Goal: Information Seeking & Learning: Learn about a topic

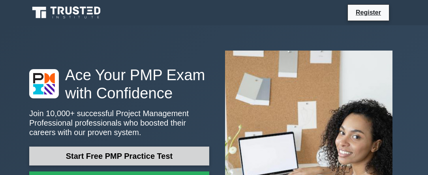
click at [185, 146] on link "Start Free PMP Practice Test" at bounding box center [119, 155] width 180 height 19
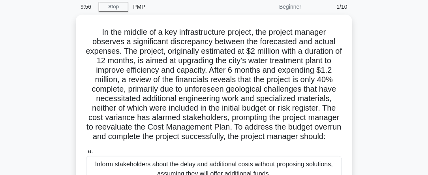
scroll to position [36, 0]
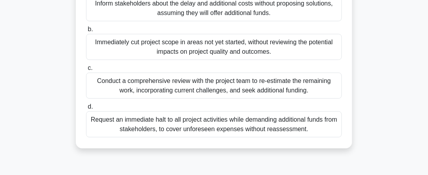
scroll to position [194, 0]
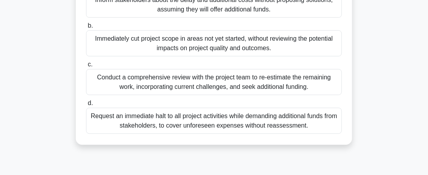
click at [233, 90] on div "Conduct a comprehensive review with the project team to re-estimate the remaini…" at bounding box center [214, 82] width 256 height 26
click at [86, 67] on input "c. Conduct a comprehensive review with the project team to re-estimate the rema…" at bounding box center [86, 64] width 0 height 5
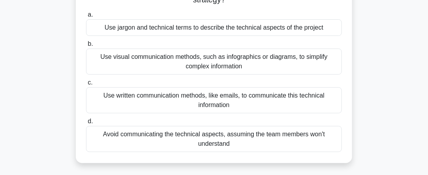
scroll to position [84, 0]
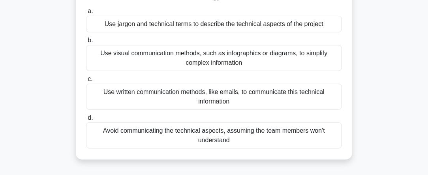
click at [126, 51] on div "Use visual communication methods, such as infographics or diagrams, to simplify…" at bounding box center [214, 58] width 256 height 26
click at [86, 43] on input "b. Use visual communication methods, such as infographics or diagrams, to simpl…" at bounding box center [86, 40] width 0 height 5
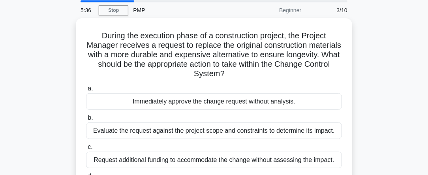
scroll to position [26, 0]
click at [309, 106] on div "Immediately approve the change request without analysis." at bounding box center [214, 101] width 256 height 17
click at [86, 91] on input "a. Immediately approve the change request without analysis." at bounding box center [86, 88] width 0 height 5
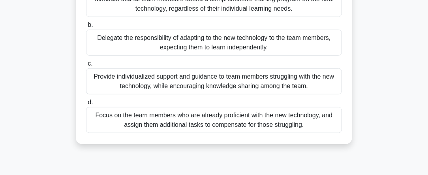
scroll to position [122, 0]
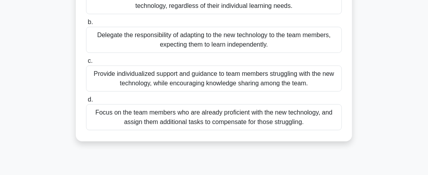
click at [313, 86] on div "Provide individualized support and guidance to team members struggling with the…" at bounding box center [214, 78] width 256 height 26
click at [86, 64] on input "c. Provide individualized support and guidance to team members struggling with …" at bounding box center [86, 60] width 0 height 5
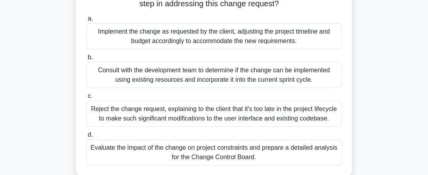
scroll to position [119, 0]
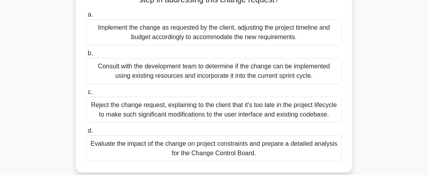
click at [247, 31] on div "Implement the change as requested by the client, adjusting the project timeline…" at bounding box center [214, 32] width 256 height 26
click at [86, 17] on input "a. Implement the change as requested by the client, adjusting the project timel…" at bounding box center [86, 14] width 0 height 5
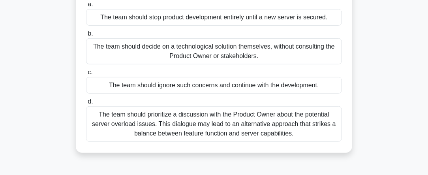
scroll to position [103, 0]
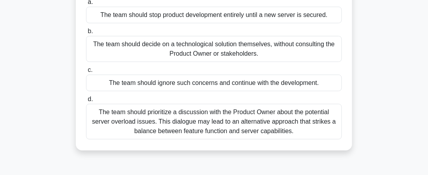
click at [255, 136] on div "The team should prioritize a discussion with the Product Owner about the potent…" at bounding box center [214, 122] width 256 height 36
click at [86, 102] on input "d. The team should prioritize a discussion with the Product Owner about the pot…" at bounding box center [86, 99] width 0 height 5
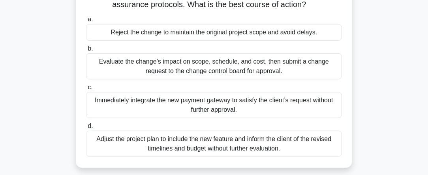
scroll to position [88, 0]
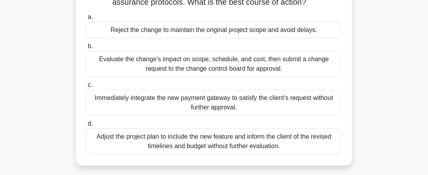
click at [310, 143] on div "Adjust the project plan to include the new feature and inform the client of the…" at bounding box center [214, 141] width 256 height 26
click at [86, 126] on input "d. Adjust the project plan to include the new feature and inform the client of …" at bounding box center [86, 123] width 0 height 5
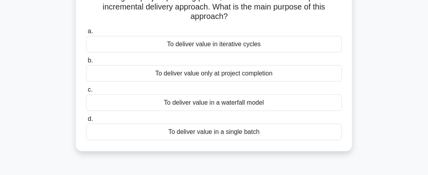
scroll to position [66, 0]
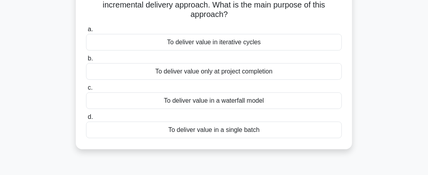
click at [320, 103] on div "To deliver value in a waterfall model" at bounding box center [214, 100] width 256 height 17
click at [86, 90] on input "c. To deliver value in a waterfall model" at bounding box center [86, 87] width 0 height 5
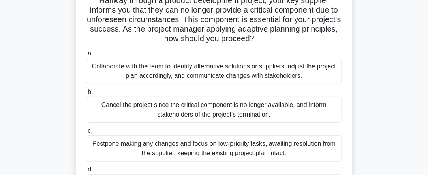
scroll to position [62, 0]
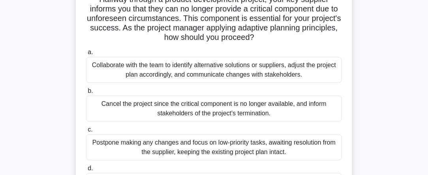
click at [330, 73] on div "Collaborate with the team to identify alternative solutions or suppliers, adjus…" at bounding box center [214, 70] width 256 height 26
click at [86, 55] on input "a. Collaborate with the team to identify alternative solutions or suppliers, ad…" at bounding box center [86, 52] width 0 height 5
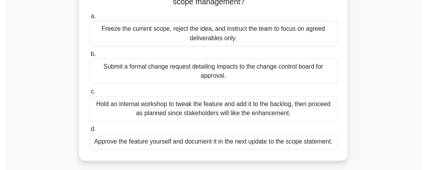
scroll to position [133, 0]
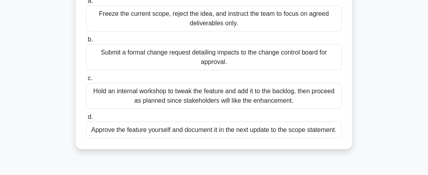
click at [320, 101] on div "Hold an internal workshop to tweak the feature and add it to the backlog, then …" at bounding box center [214, 96] width 256 height 26
click at [86, 81] on input "c. Hold an internal workshop to tweak the feature and add it to the backlog, th…" at bounding box center [86, 78] width 0 height 5
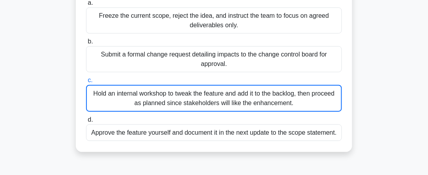
click at [387, 147] on div "The city transit authority hired your team to design smart ticket kiosks. Durin…" at bounding box center [213, 38] width 379 height 248
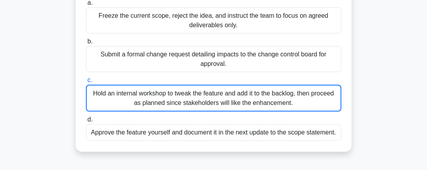
click at [387, 147] on div "The city transit authority hired your team to design smart ticket kiosks. Durin…" at bounding box center [213, 38] width 379 height 248
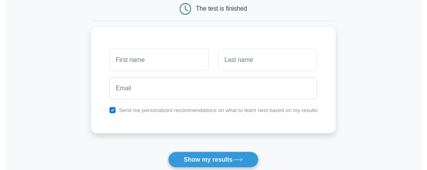
scroll to position [82, 0]
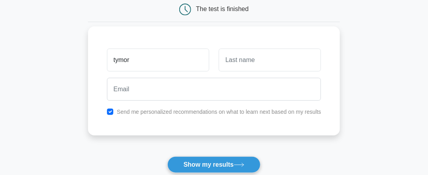
type input "tymor"
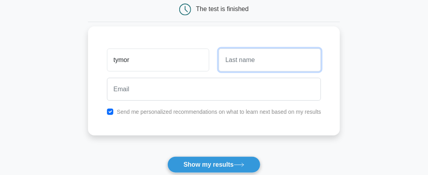
click at [269, 63] on input "text" at bounding box center [270, 60] width 102 height 23
type input "noreldeen"
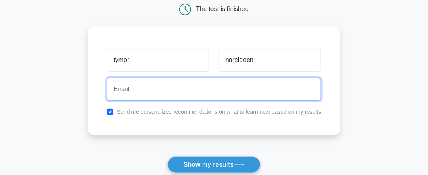
click at [223, 89] on input "email" at bounding box center [214, 89] width 214 height 23
type input "taymornor7@gmail.com"
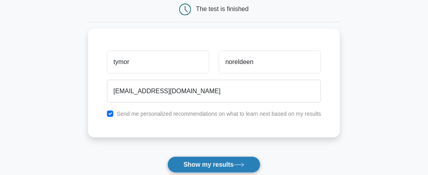
click at [233, 167] on button "Show my results" at bounding box center [213, 164] width 93 height 17
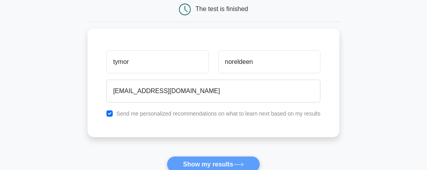
click at [386, 147] on main "Wait, there is more! Continue to see your result The test is finished tymor" at bounding box center [213, 85] width 427 height 284
click at [387, 147] on main "Wait, there is more! Continue to see your result The test is finished tymor" at bounding box center [213, 85] width 427 height 284
click at [386, 147] on main "Wait, there is more! Continue to see your result The test is finished tymor" at bounding box center [213, 85] width 427 height 284
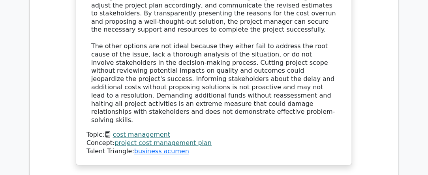
scroll to position [1126, 0]
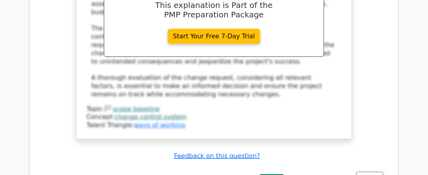
scroll to position [1598, 0]
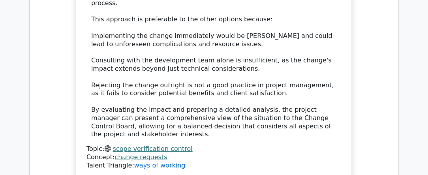
scroll to position [2169, 0]
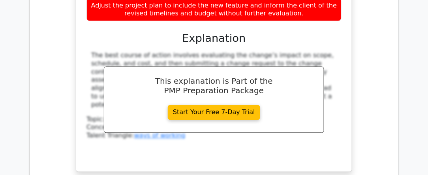
scroll to position [2583, 0]
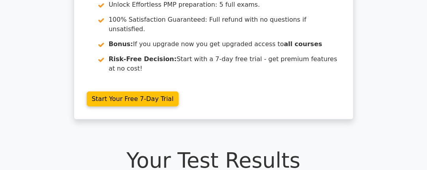
scroll to position [0, 0]
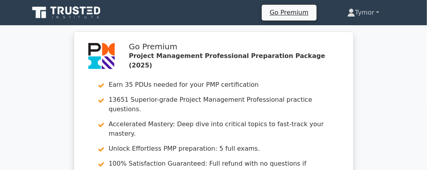
click at [377, 13] on link "Tymor" at bounding box center [364, 13] width 70 height 16
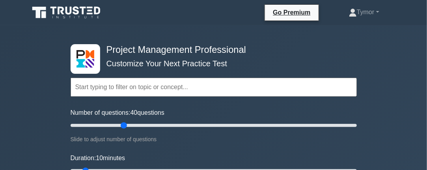
type input "40"
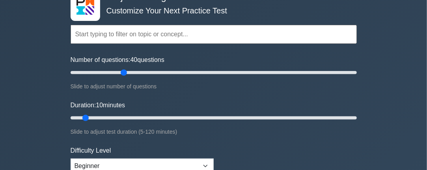
scroll to position [54, 0]
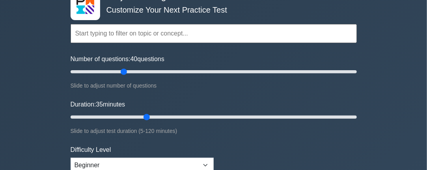
type input "35"
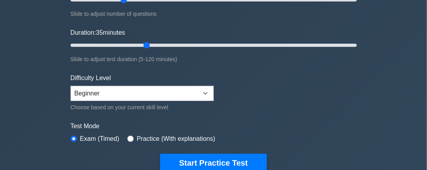
scroll to position [125, 0]
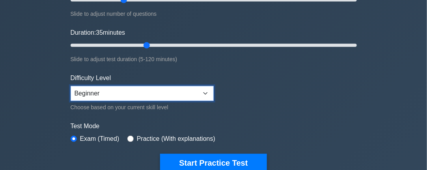
click at [206, 92] on select "Beginner Intermediate Expert" at bounding box center [142, 93] width 143 height 15
click at [71, 86] on select "Beginner Intermediate Expert" at bounding box center [142, 93] width 143 height 15
click at [208, 89] on select "Beginner Intermediate Expert" at bounding box center [142, 93] width 143 height 15
select select "intermediate"
click at [71, 86] on select "Beginner Intermediate Expert" at bounding box center [142, 93] width 143 height 15
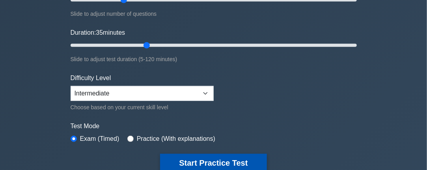
click at [223, 159] on button "Start Practice Test" at bounding box center [213, 163] width 107 height 18
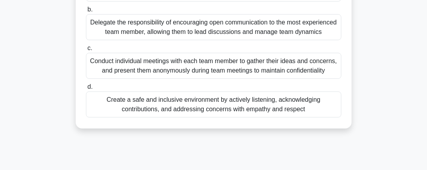
scroll to position [138, 0]
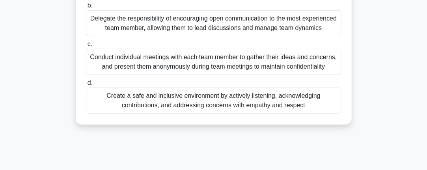
click at [294, 100] on div "Create a safe and inclusive environment by actively listening, acknowledging co…" at bounding box center [214, 101] width 256 height 26
click at [86, 86] on input "d. Create a safe and inclusive environment by actively listening, acknowledging…" at bounding box center [86, 82] width 0 height 5
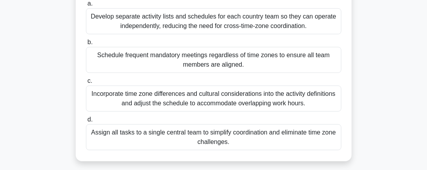
scroll to position [132, 0]
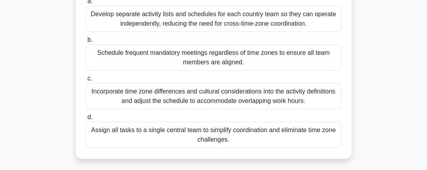
click at [238, 98] on div "Incorporate time zone differences and cultural considerations into the activity…" at bounding box center [214, 96] width 256 height 26
click at [86, 81] on input "c. Incorporate time zone differences and cultural considerations into the activ…" at bounding box center [86, 78] width 0 height 5
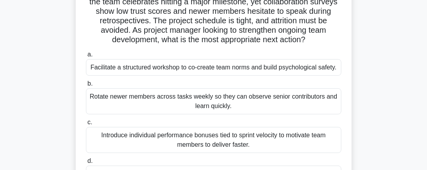
scroll to position [71, 0]
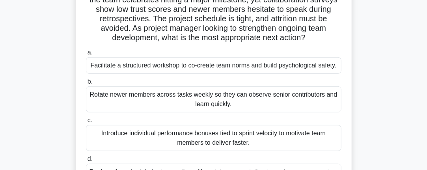
click at [110, 103] on div "Rotate newer members across tasks weekly so they can observe senior contributor…" at bounding box center [214, 99] width 256 height 26
click at [86, 84] on input "b. Rotate newer members across tasks weekly so they can observe senior contribu…" at bounding box center [86, 81] width 0 height 5
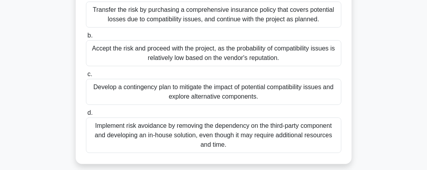
scroll to position [110, 0]
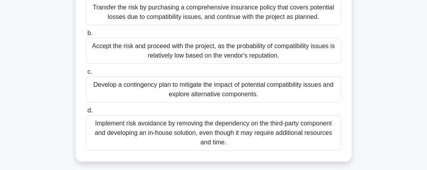
click at [117, 135] on div "Implement risk avoidance by removing the dependency on the third-party componen…" at bounding box center [214, 133] width 256 height 36
click at [86, 113] on input "d. Implement risk avoidance by removing the dependency on the third-party compo…" at bounding box center [86, 110] width 0 height 5
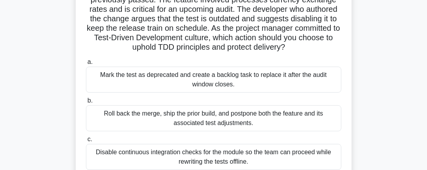
scroll to position [73, 0]
click at [32, 108] on div "During system testing, a merge introduces a single failing unit test that previ…" at bounding box center [213, 101] width 379 height 256
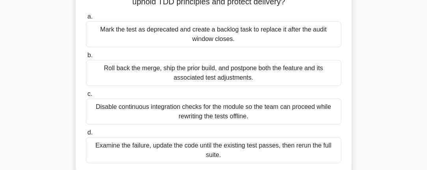
scroll to position [119, 0]
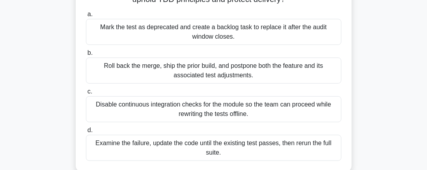
click at [92, 149] on div "Examine the failure, update the code until the existing test passes, then rerun…" at bounding box center [214, 148] width 256 height 26
click at [86, 133] on input "d. Examine the failure, update the code until the existing test passes, then re…" at bounding box center [86, 130] width 0 height 5
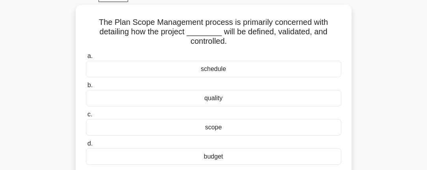
scroll to position [42, 0]
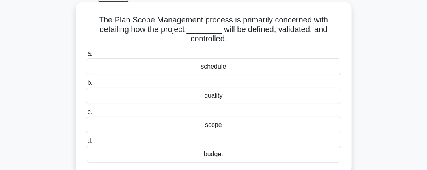
click at [143, 68] on div "schedule" at bounding box center [214, 66] width 256 height 17
click at [86, 56] on input "a. schedule" at bounding box center [86, 53] width 0 height 5
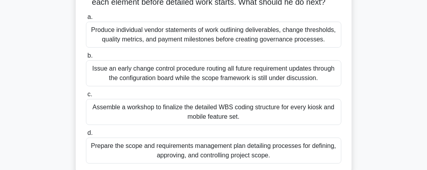
scroll to position [119, 0]
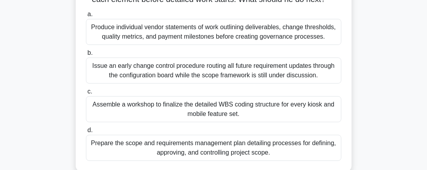
click at [104, 109] on div "Assemble a workshop to finalize the detailed WBS coding structure for every kio…" at bounding box center [214, 109] width 256 height 26
click at [86, 94] on input "c. Assemble a workshop to finalize the detailed WBS coding structure for every …" at bounding box center [86, 91] width 0 height 5
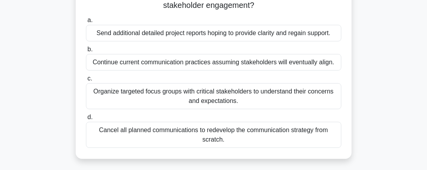
scroll to position [100, 0]
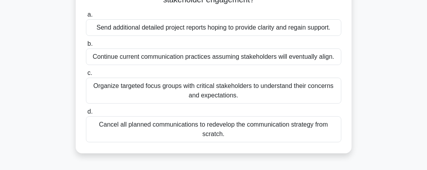
click at [114, 90] on div "Organize targeted focus groups with critical stakeholders to understand their c…" at bounding box center [214, 91] width 256 height 26
click at [86, 76] on input "c. Organize targeted focus groups with critical stakeholders to understand thei…" at bounding box center [86, 73] width 0 height 5
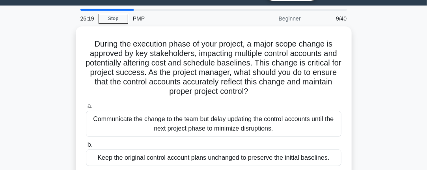
scroll to position [22, 0]
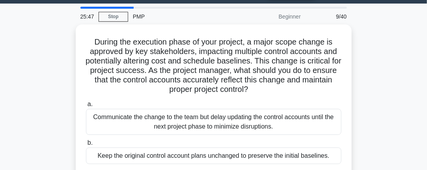
click at [34, 94] on div "During the execution phase of your project, a major scope change is approved by…" at bounding box center [213, 143] width 379 height 238
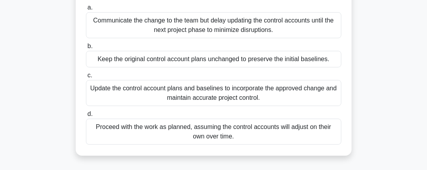
scroll to position [119, 0]
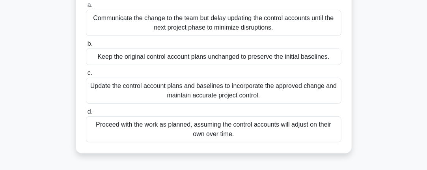
click at [139, 95] on div "Update the control account plans and baselines to incorporate the approved chan…" at bounding box center [214, 91] width 256 height 26
click at [86, 76] on input "c. Update the control account plans and baselines to incorporate the approved c…" at bounding box center [86, 73] width 0 height 5
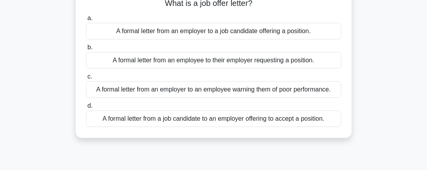
scroll to position [61, 0]
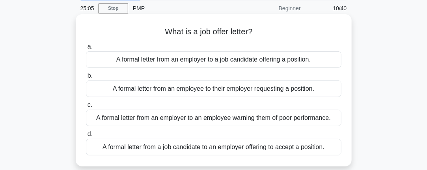
click at [100, 63] on div "A formal letter from an employer to a job candidate offering a position." at bounding box center [214, 59] width 256 height 17
click at [86, 49] on input "a. A formal letter from an employer to a job candidate offering a position." at bounding box center [86, 46] width 0 height 5
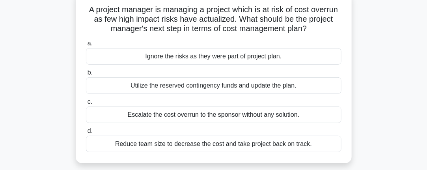
scroll to position [55, 0]
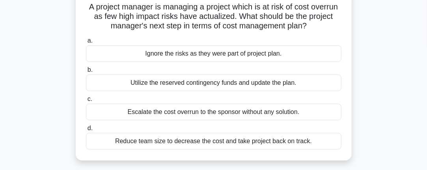
click at [115, 141] on div "Reduce team size to decrease the cost and take project back on track." at bounding box center [214, 141] width 256 height 17
click at [86, 131] on input "d. Reduce team size to decrease the cost and take project back on track." at bounding box center [86, 128] width 0 height 5
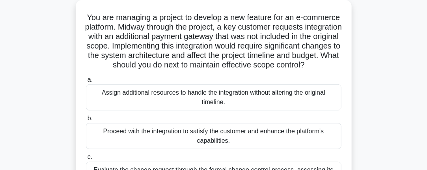
scroll to position [47, 0]
click at [26, 65] on div "You are managing a project to develop a new feature for an e-commerce platform.…" at bounding box center [213, 123] width 379 height 247
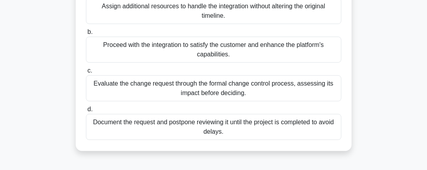
scroll to position [133, 0]
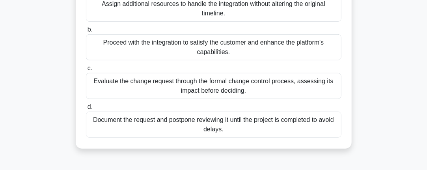
click at [114, 98] on div "Evaluate the change request through the formal change control process, assessin…" at bounding box center [214, 86] width 256 height 26
click at [86, 71] on input "c. Evaluate the change request through the formal change control process, asses…" at bounding box center [86, 68] width 0 height 5
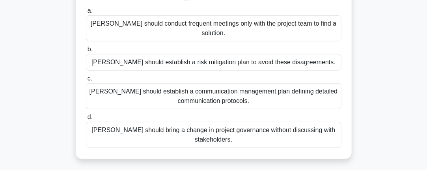
scroll to position [116, 0]
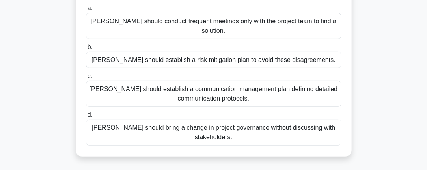
click at [138, 86] on div "Adam should establish a communication management plan defining detailed communi…" at bounding box center [214, 94] width 256 height 26
click at [86, 79] on input "c. Adam should establish a communication management plan defining detailed comm…" at bounding box center [86, 76] width 0 height 5
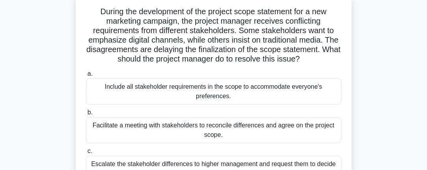
scroll to position [52, 0]
click at [58, 121] on div "During the development of the project scope statement for a new marketing campa…" at bounding box center [213, 117] width 379 height 247
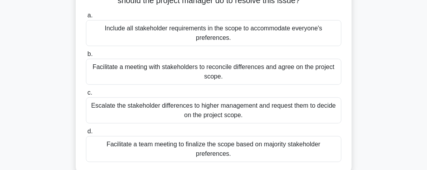
scroll to position [111, 0]
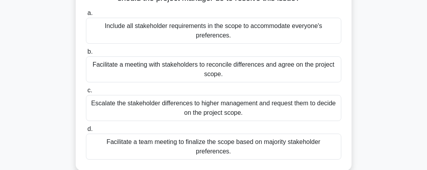
click at [308, 144] on div "Facilitate a team meeting to finalize the scope based on majority stakeholder p…" at bounding box center [214, 147] width 256 height 26
click at [86, 132] on input "d. Facilitate a team meeting to finalize the scope based on majority stakeholde…" at bounding box center [86, 129] width 0 height 5
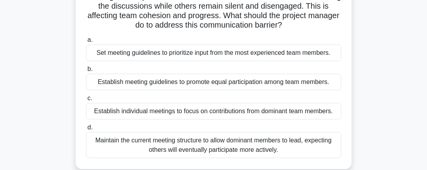
scroll to position [80, 0]
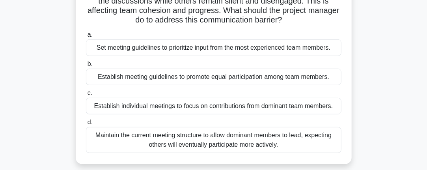
click at [316, 79] on div "Establish meeting guidelines to promote equal participation among team members." at bounding box center [214, 77] width 256 height 17
click at [86, 67] on input "b. Establish meeting guidelines to promote equal participation among team membe…" at bounding box center [86, 64] width 0 height 5
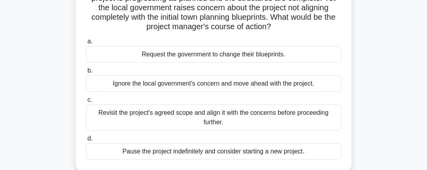
scroll to position [76, 0]
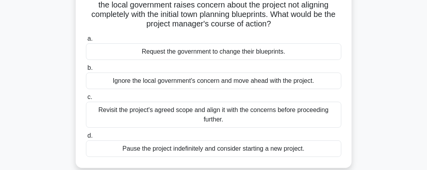
click at [140, 156] on div "Pause the project indefinitely and consider starting a new project." at bounding box center [214, 148] width 256 height 17
click at [86, 138] on input "d. Pause the project indefinitely and consider starting a new project." at bounding box center [86, 135] width 0 height 5
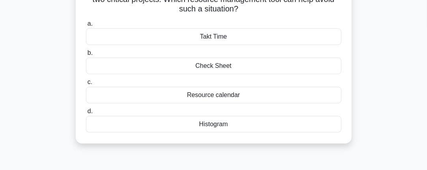
scroll to position [75, 0]
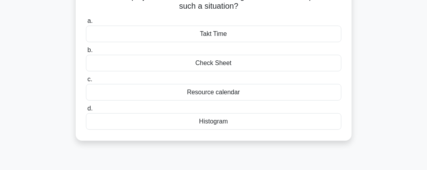
click at [198, 98] on div "Resource calendar" at bounding box center [214, 92] width 256 height 17
click at [86, 82] on input "c. Resource calendar" at bounding box center [86, 79] width 0 height 5
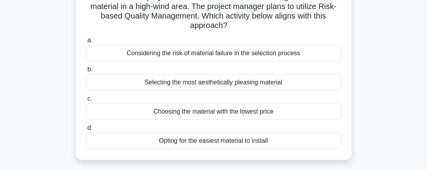
scroll to position [67, 0]
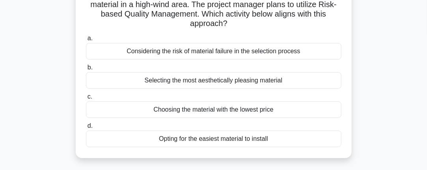
click at [181, 85] on div "Selecting the most aesthetically pleasing material" at bounding box center [214, 80] width 256 height 17
click at [86, 70] on input "b. Selecting the most aesthetically pleasing material" at bounding box center [86, 67] width 0 height 5
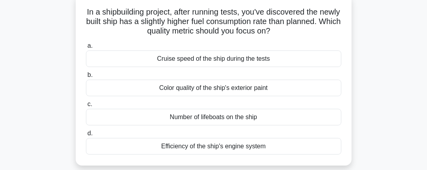
scroll to position [51, 0]
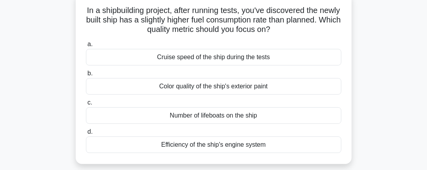
click at [188, 150] on div "Efficiency of the ship's engine system" at bounding box center [214, 145] width 256 height 17
click at [86, 135] on input "d. Efficiency of the ship's engine system" at bounding box center [86, 131] width 0 height 5
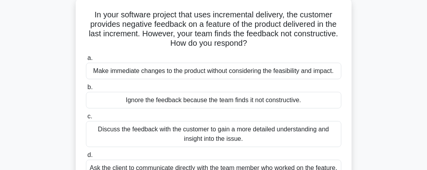
scroll to position [49, 0]
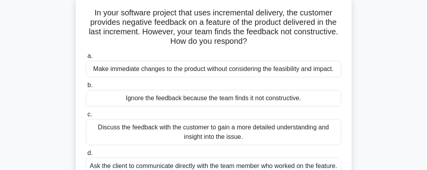
click at [170, 135] on div "Discuss the feedback with the customer to gain a more detailed understanding an…" at bounding box center [214, 132] width 256 height 26
click at [86, 117] on input "c. Discuss the feedback with the customer to gain a more detailed understanding…" at bounding box center [86, 114] width 0 height 5
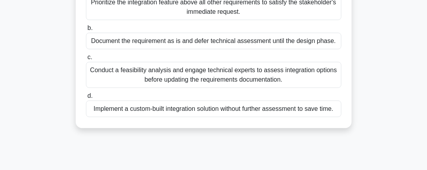
scroll to position [138, 0]
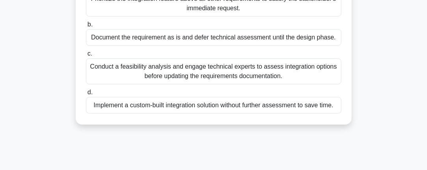
click at [314, 82] on div "Conduct a feasibility analysis and engage technical experts to assess integrati…" at bounding box center [214, 71] width 256 height 26
click at [86, 56] on input "c. Conduct a feasibility analysis and engage technical experts to assess integr…" at bounding box center [86, 53] width 0 height 5
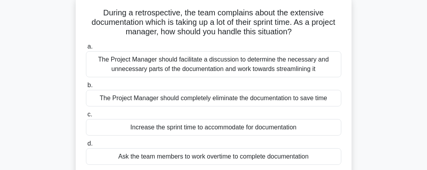
scroll to position [51, 0]
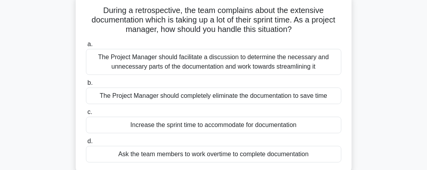
click at [139, 69] on div "The Project Manager should facilitate a discussion to determine the necessary a…" at bounding box center [214, 62] width 256 height 26
click at [86, 47] on input "a. The Project Manager should facilitate a discussion to determine the necessar…" at bounding box center [86, 44] width 0 height 5
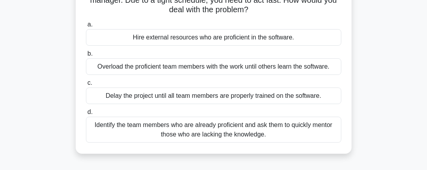
scroll to position [93, 0]
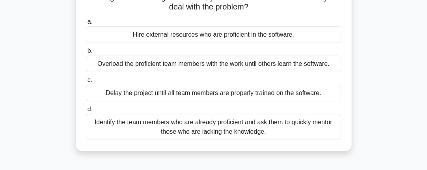
click at [165, 127] on div "Identify the team members who are already proficient and ask them to quickly me…" at bounding box center [214, 127] width 256 height 26
click at [86, 112] on input "d. Identify the team members who are already proficient and ask them to quickly…" at bounding box center [86, 109] width 0 height 5
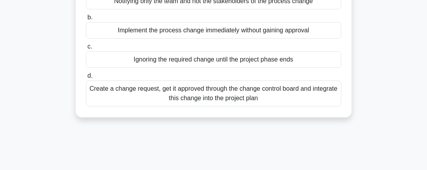
scroll to position [119, 0]
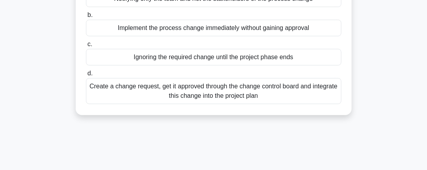
click at [168, 98] on div "Create a change request, get it approved through the change control board and i…" at bounding box center [214, 91] width 256 height 26
click at [86, 76] on input "d. Create a change request, get it approved through the change control board an…" at bounding box center [86, 73] width 0 height 5
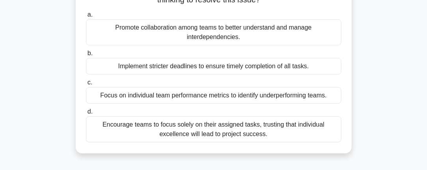
scroll to position [114, 0]
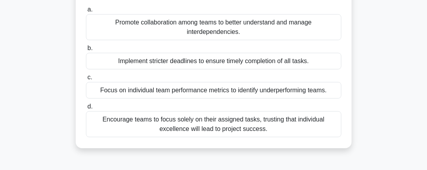
click at [296, 36] on div "Promote collaboration among teams to better understand and manage interdependen…" at bounding box center [214, 27] width 256 height 26
click at [86, 12] on input "a. Promote collaboration among teams to better understand and manage interdepen…" at bounding box center [86, 9] width 0 height 5
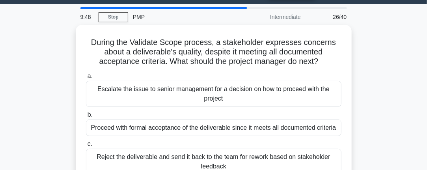
scroll to position [22, 0]
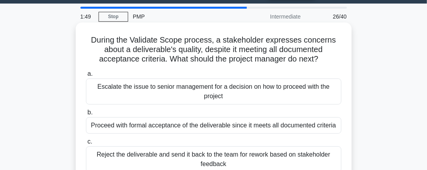
click at [227, 105] on div "Escalate the issue to senior management for a decision on how to proceed with t…" at bounding box center [214, 92] width 256 height 26
click at [86, 77] on input "a. Escalate the issue to senior management for a decision on how to proceed wit…" at bounding box center [86, 73] width 0 height 5
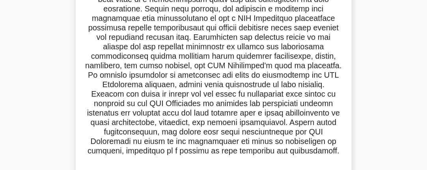
scroll to position [112, 0]
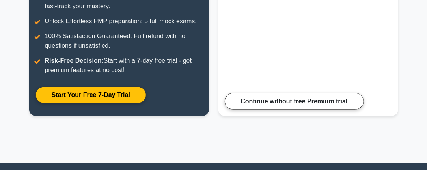
scroll to position [189, 0]
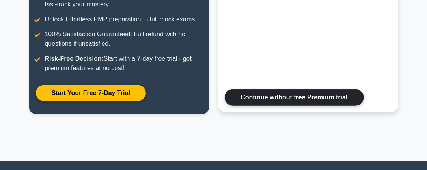
click at [352, 102] on link "Continue without free Premium trial" at bounding box center [294, 97] width 139 height 17
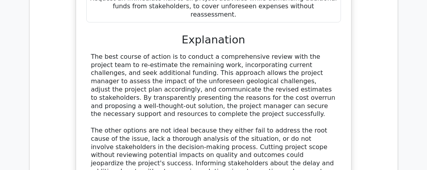
scroll to position [1031, 0]
